Goal: Task Accomplishment & Management: Use online tool/utility

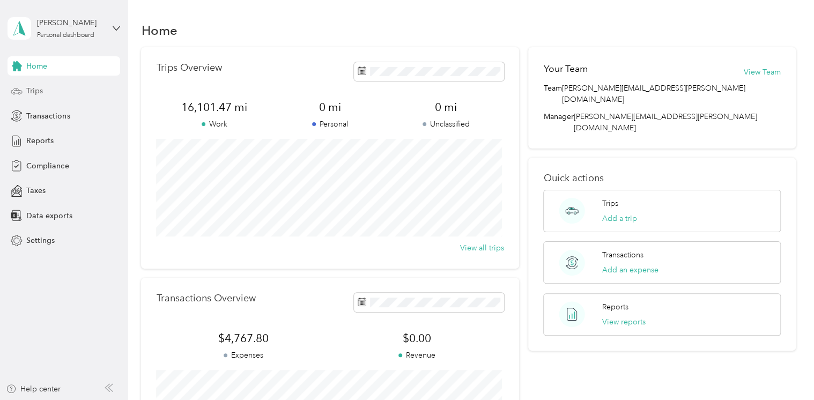
click at [36, 92] on span "Trips" at bounding box center [34, 90] width 17 height 11
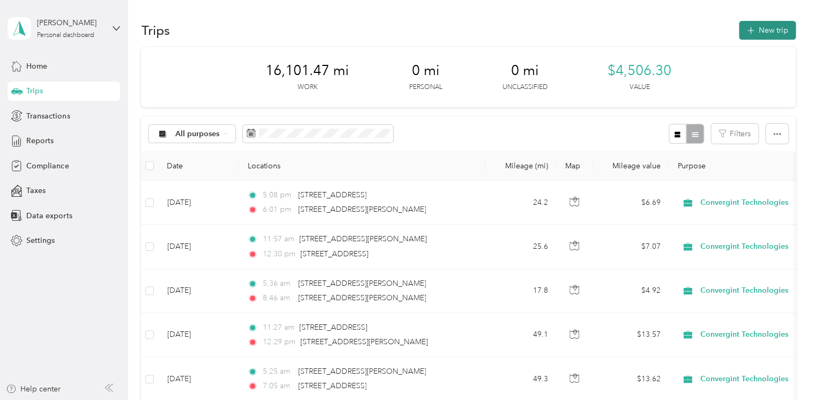
click at [755, 29] on button "New trip" at bounding box center [767, 30] width 57 height 19
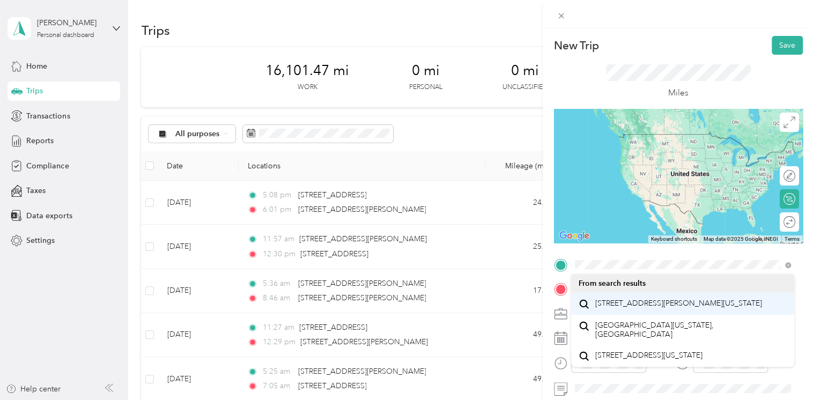
click at [617, 308] on span "[STREET_ADDRESS][PERSON_NAME][US_STATE]" at bounding box center [678, 304] width 167 height 10
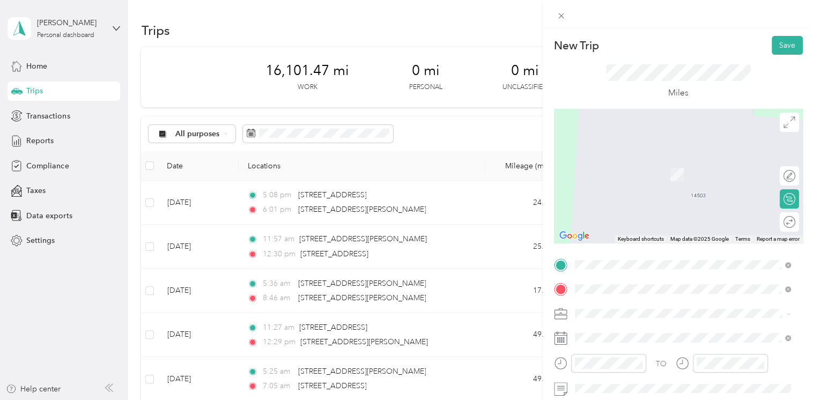
click at [626, 164] on span "[STREET_ADDRESS][PERSON_NAME][US_STATE]" at bounding box center [678, 159] width 167 height 10
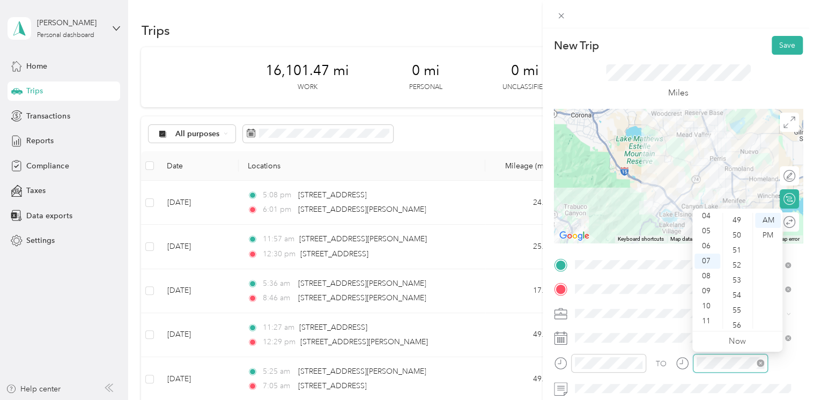
scroll to position [436, 0]
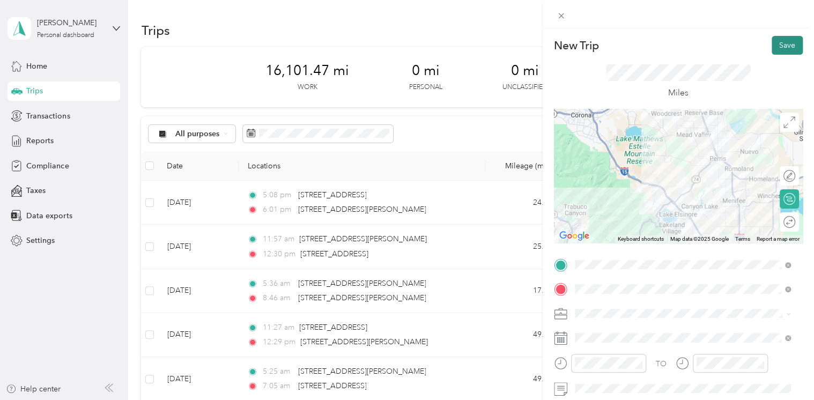
click at [777, 43] on button "Save" at bounding box center [787, 45] width 31 height 19
